Goal: Ask a question

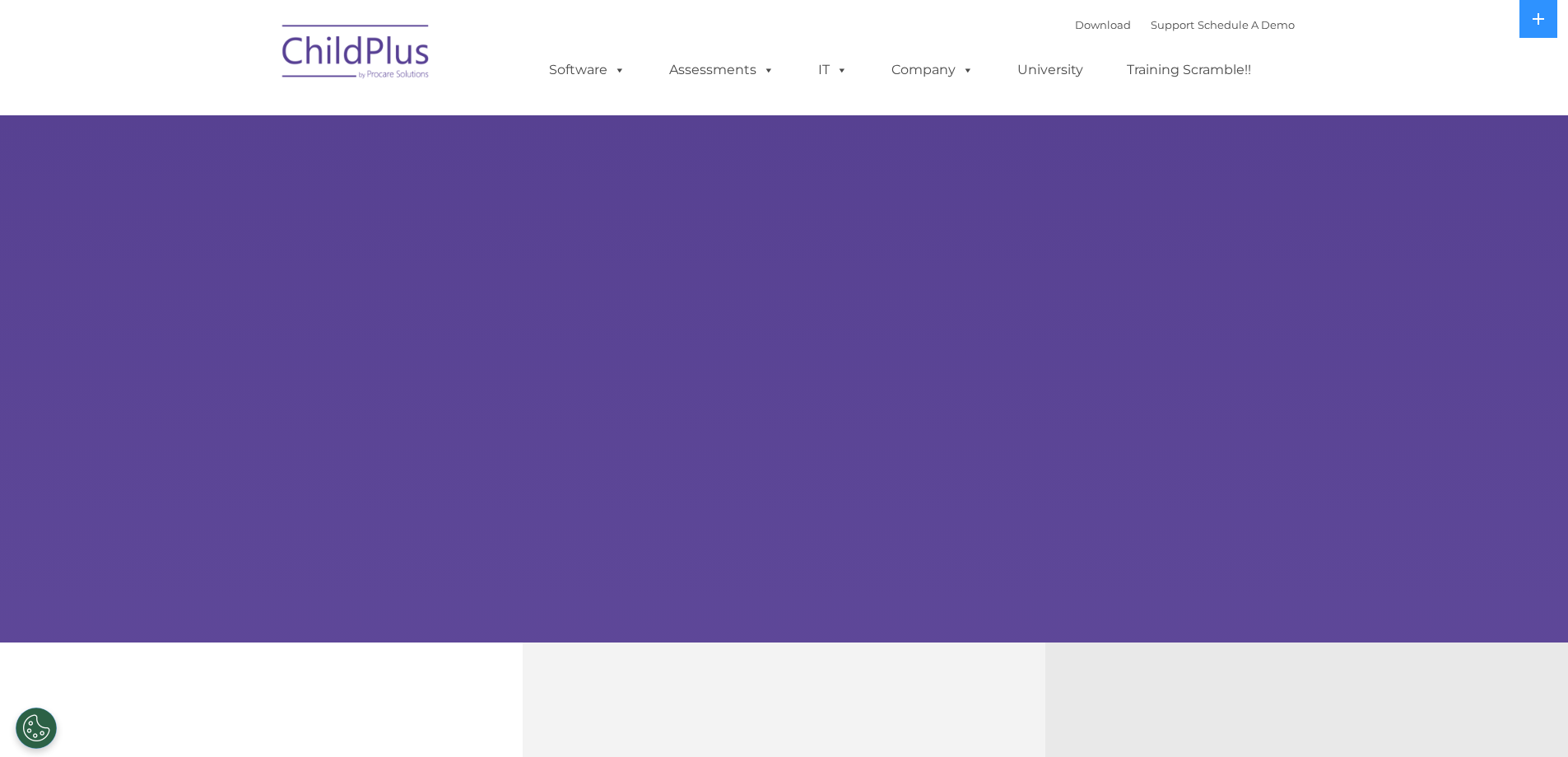
select select "MEDIUM"
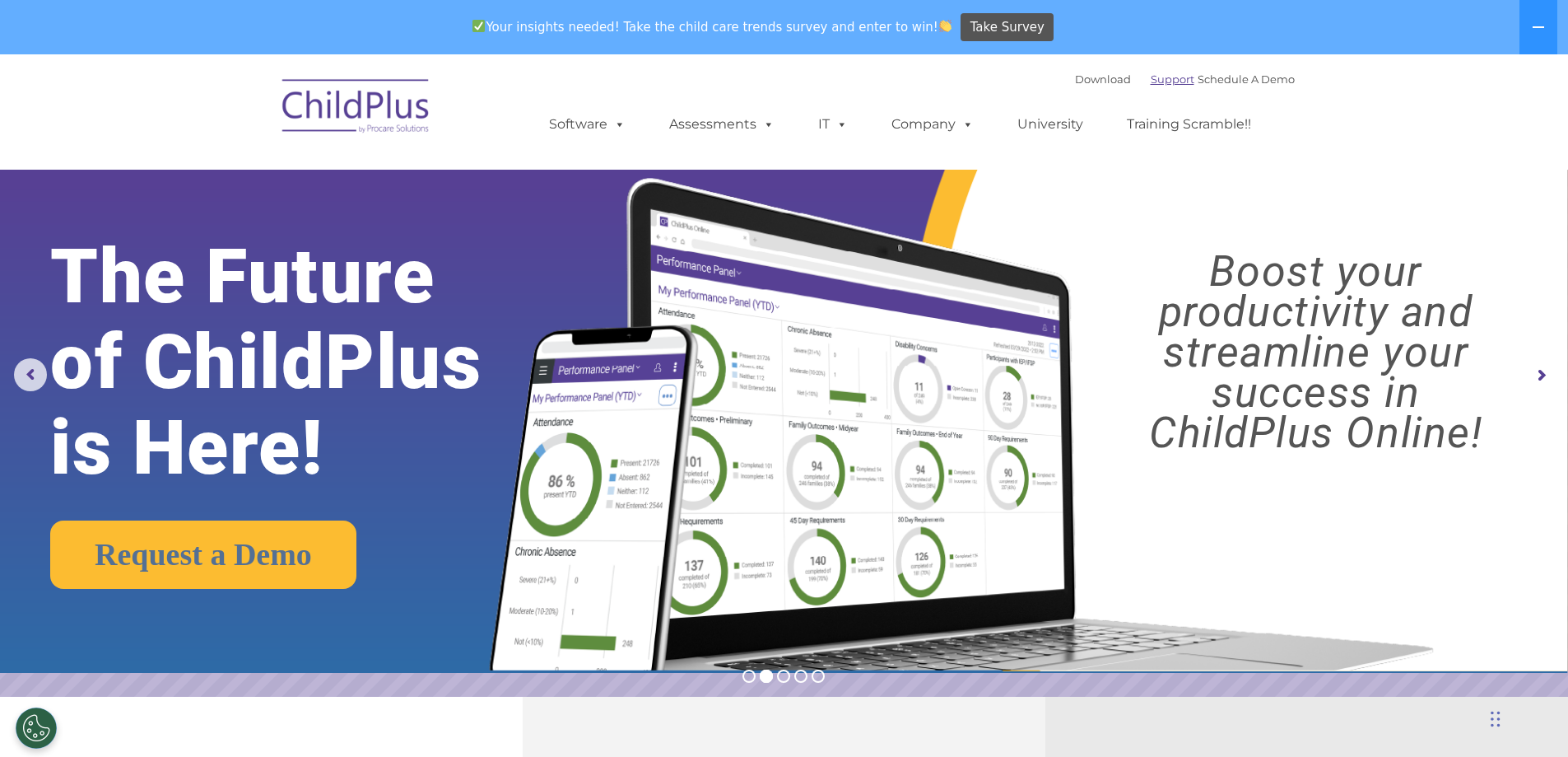
click at [1151, 80] on link "Support" at bounding box center [1172, 79] width 44 height 13
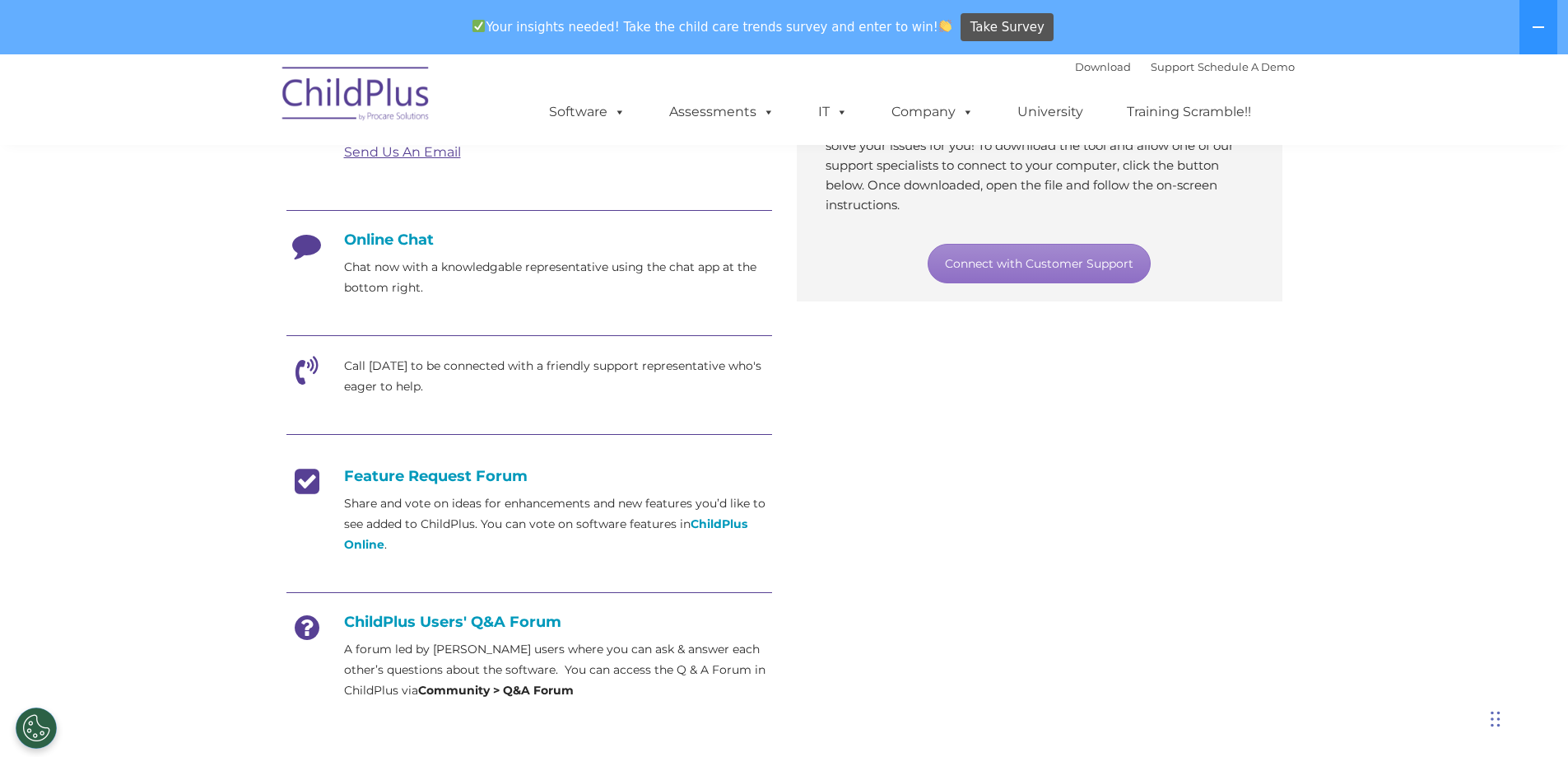
scroll to position [377, 0]
click at [1071, 258] on link "Connect with Customer Support" at bounding box center [1039, 263] width 223 height 39
click at [1253, 500] on div "Email Send an email directly to support with details about the concern or issue…" at bounding box center [784, 390] width 1021 height 661
